Goal: Transaction & Acquisition: Subscribe to service/newsletter

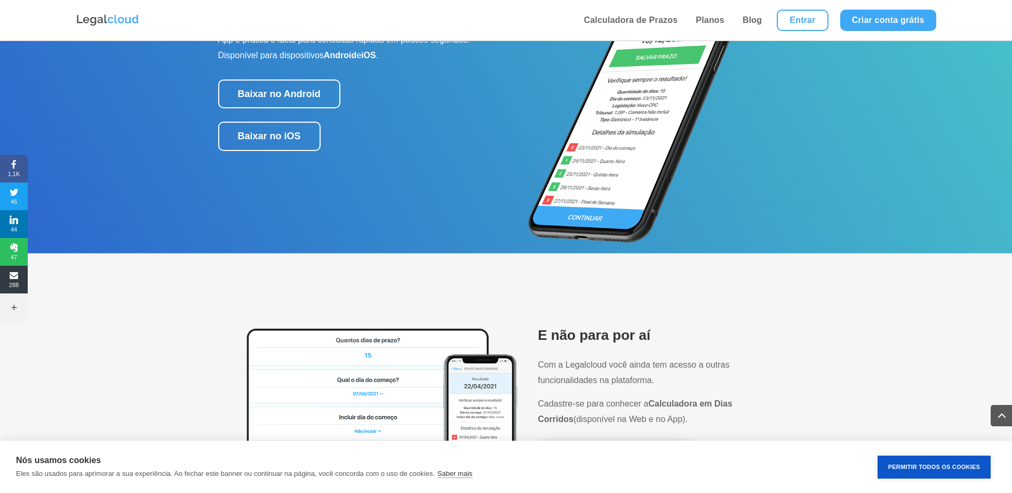
scroll to position [1067, 0]
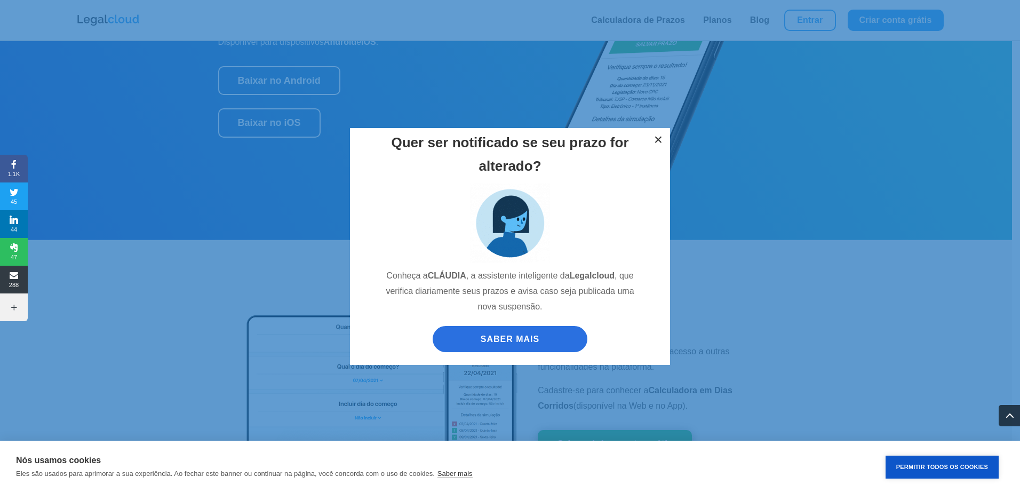
click at [658, 138] on button "×" at bounding box center [658, 139] width 23 height 23
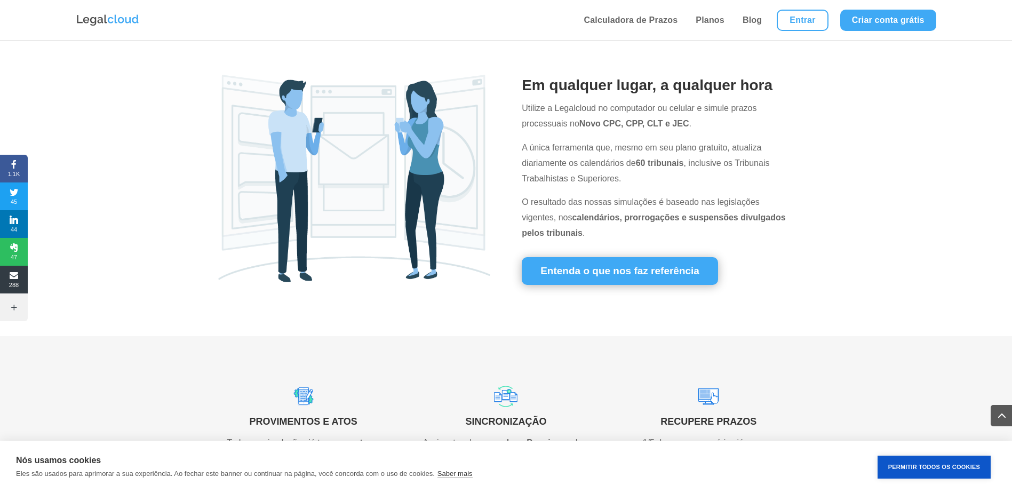
scroll to position [267, 0]
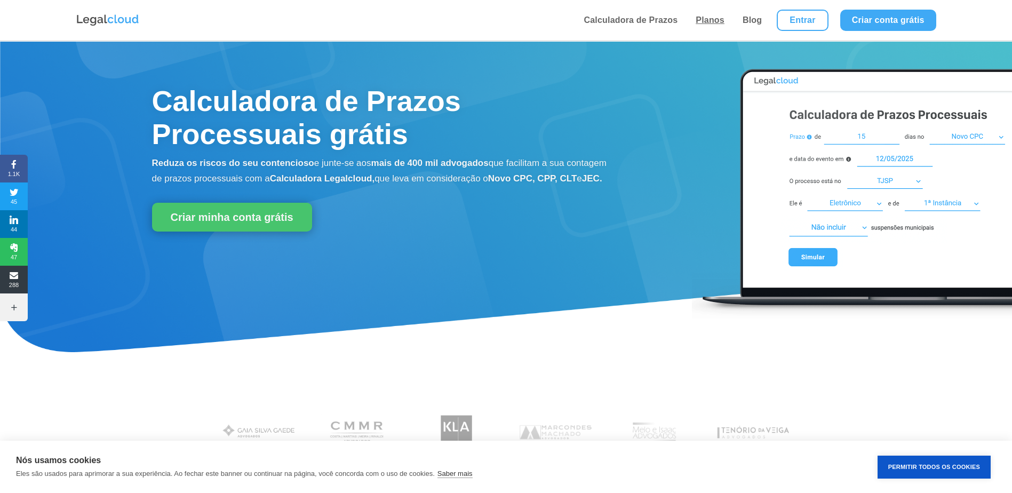
click at [712, 24] on link "Planos" at bounding box center [710, 20] width 35 height 41
click at [711, 22] on link "Planos" at bounding box center [710, 20] width 35 height 41
